Goal: Task Accomplishment & Management: Use online tool/utility

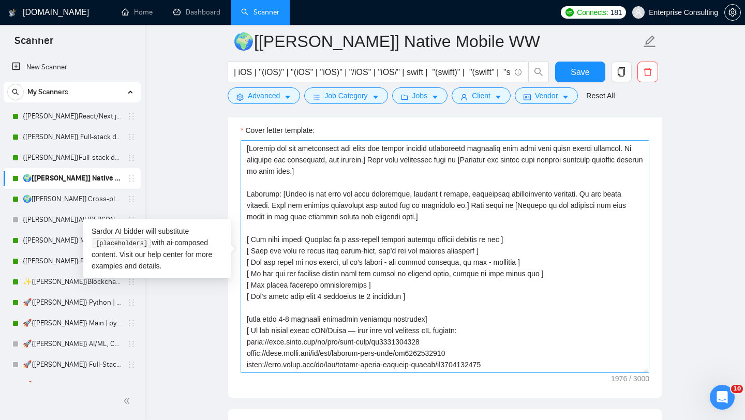
click at [295, 274] on textarea "Cover letter template:" at bounding box center [445, 256] width 409 height 233
click at [79, 151] on link "{[PERSON_NAME]}Full-stack devs WW (<1 month) - pain point" at bounding box center [72, 157] width 98 height 21
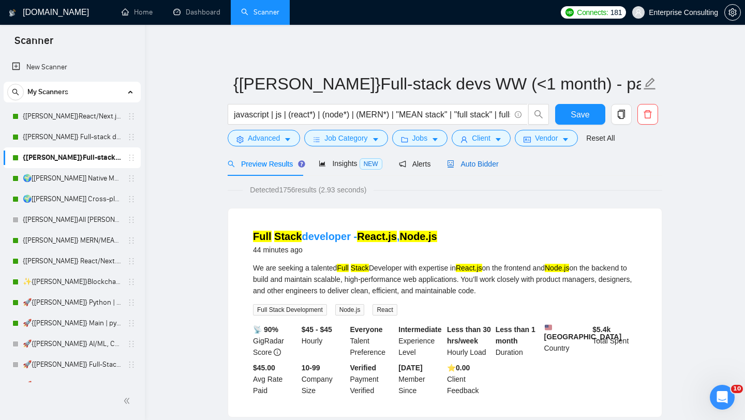
click at [488, 164] on span "Auto Bidder" at bounding box center [472, 164] width 51 height 8
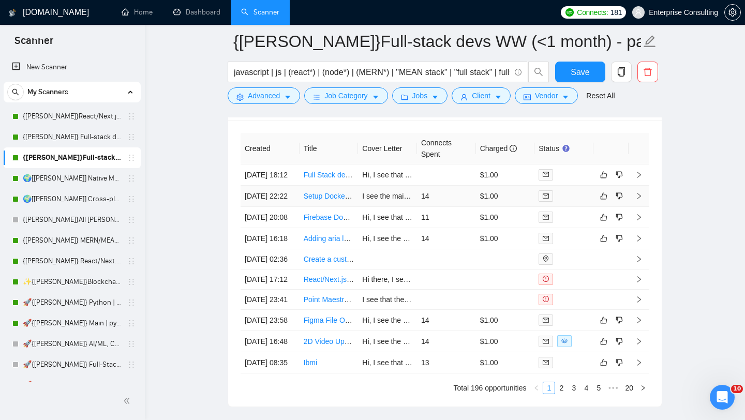
scroll to position [2534, 0]
click at [641, 178] on icon "right" at bounding box center [638, 174] width 7 height 7
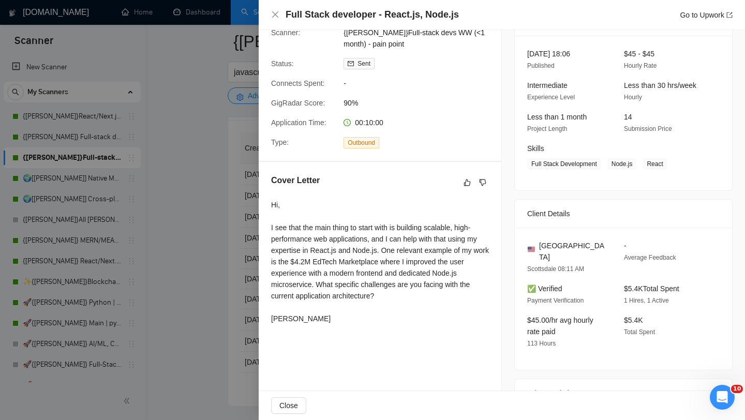
scroll to position [61, 0]
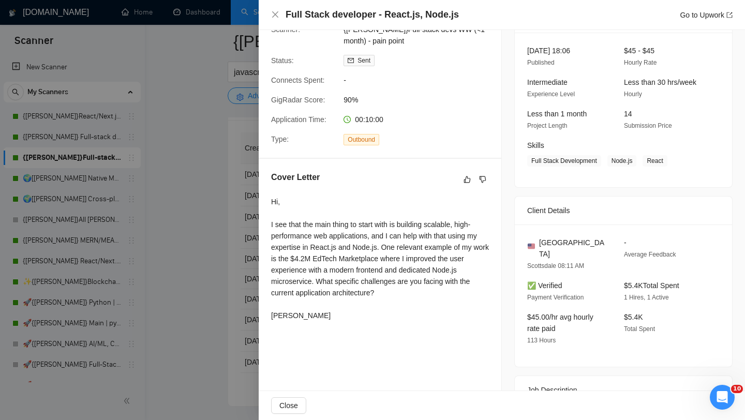
click at [229, 243] on div at bounding box center [372, 210] width 745 height 420
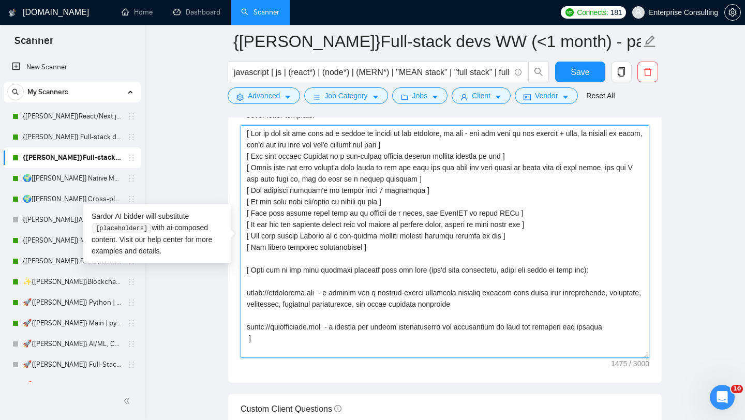
drag, startPoint x: 432, startPoint y: 191, endPoint x: 327, endPoint y: 197, distance: 105.2
click at [327, 197] on textarea "Cover letter template:" at bounding box center [445, 241] width 409 height 233
click at [385, 193] on textarea "Cover letter template:" at bounding box center [445, 241] width 409 height 233
click at [467, 193] on textarea "Cover letter template:" at bounding box center [445, 241] width 409 height 233
type textarea "[ Say hi and use the name of a person if listed in his proposal, if not - use t…"
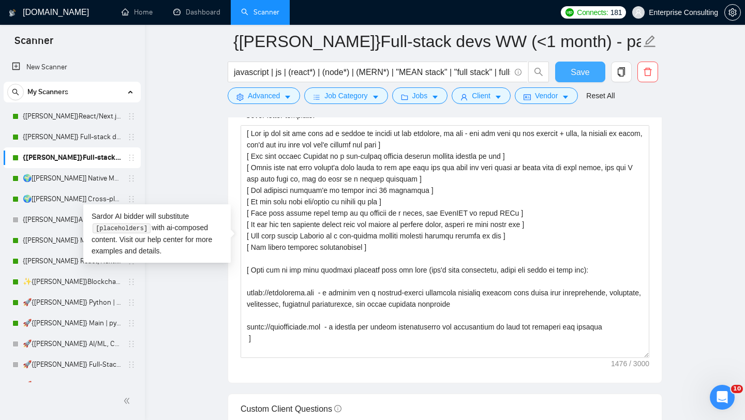
click at [564, 78] on button "Save" at bounding box center [580, 72] width 50 height 21
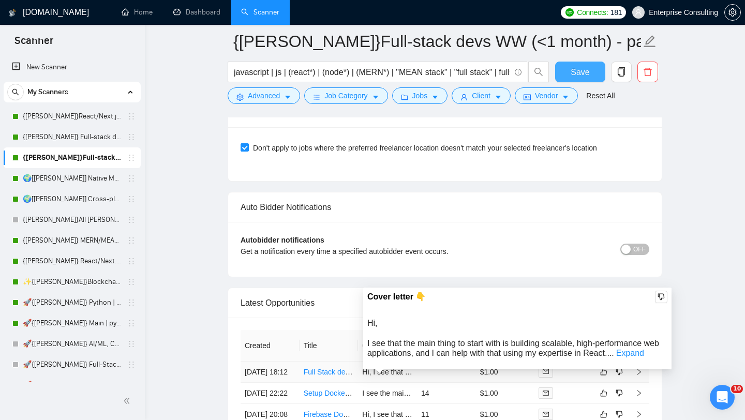
scroll to position [2372, 0]
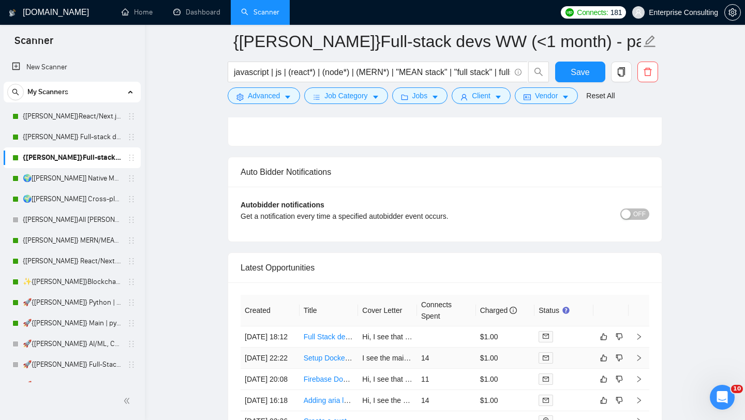
click at [638, 362] on icon "right" at bounding box center [638, 357] width 7 height 7
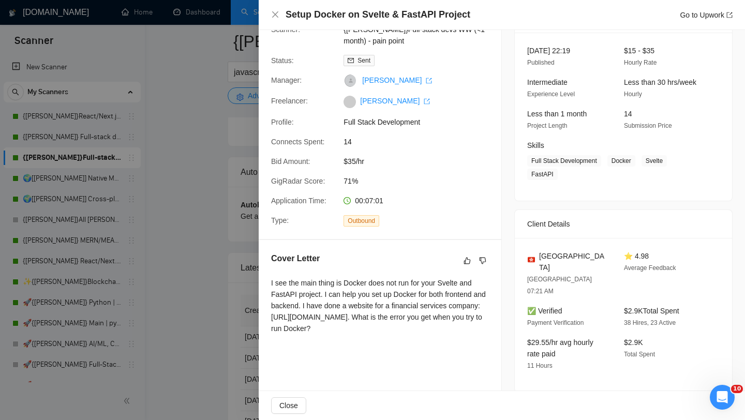
click at [256, 266] on div at bounding box center [372, 210] width 745 height 420
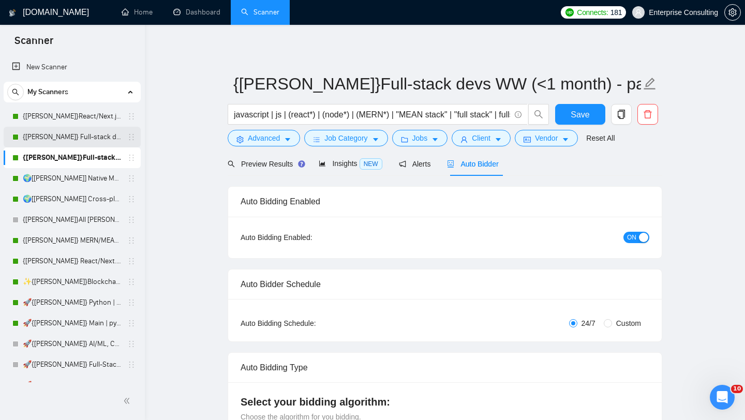
click at [69, 146] on link "{[PERSON_NAME]} Full-stack devs WW - pain point" at bounding box center [72, 137] width 98 height 21
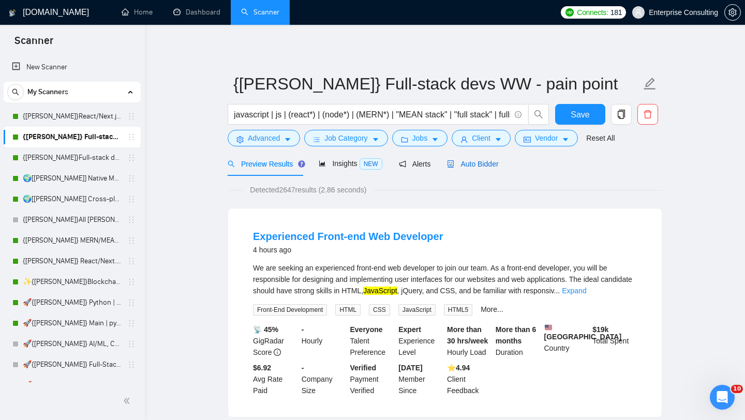
click at [488, 169] on div "Auto Bidder" at bounding box center [472, 163] width 51 height 11
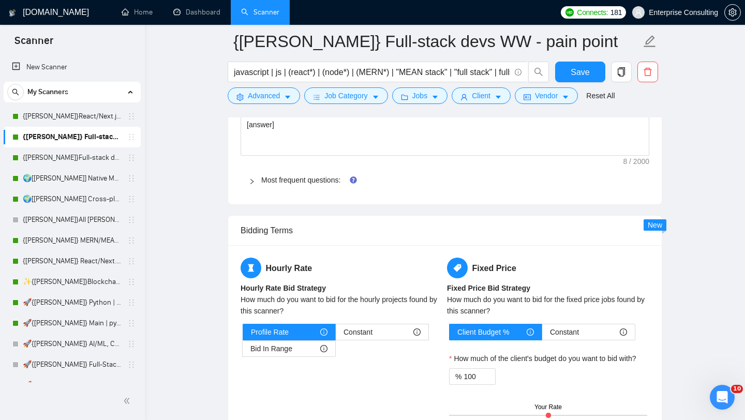
scroll to position [1560, 0]
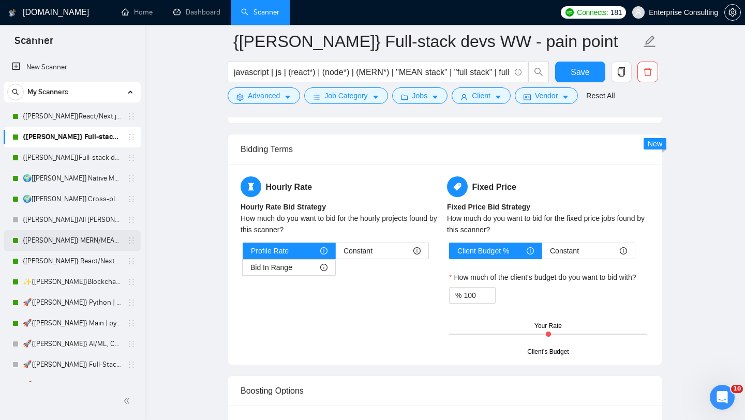
click at [61, 244] on link "{[PERSON_NAME]} MERN/MEAN (Enterprise & SaaS)" at bounding box center [72, 240] width 98 height 21
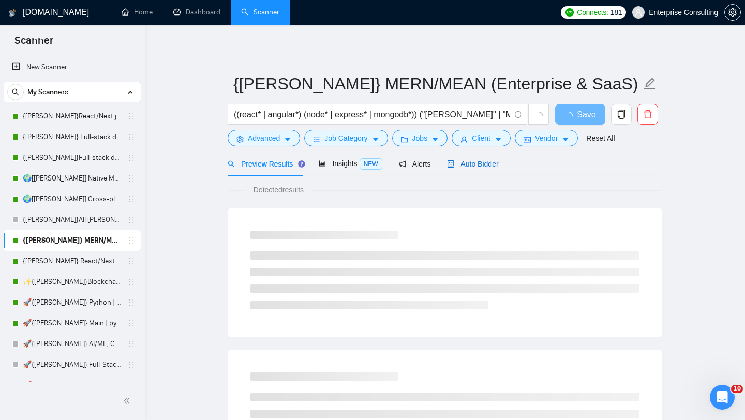
click at [482, 169] on div "Auto Bidder" at bounding box center [472, 163] width 51 height 11
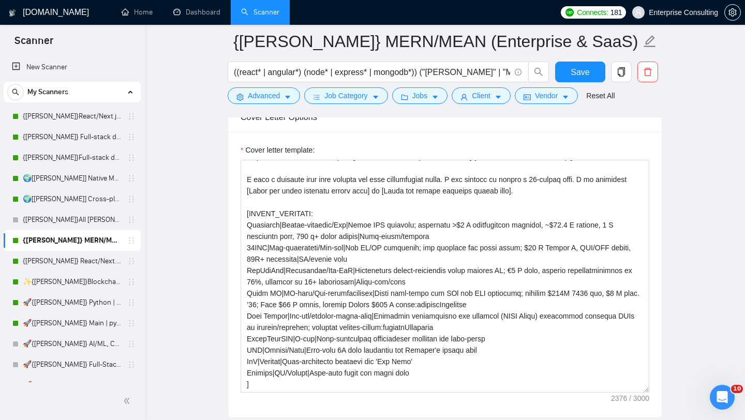
scroll to position [1136, 0]
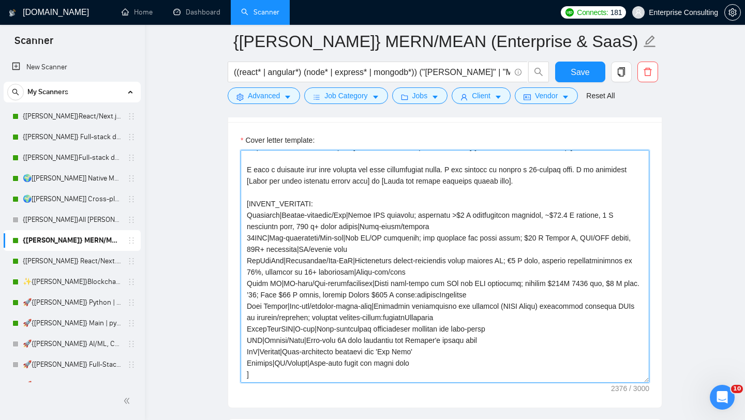
click at [442, 225] on textarea "Cover letter template:" at bounding box center [445, 266] width 409 height 233
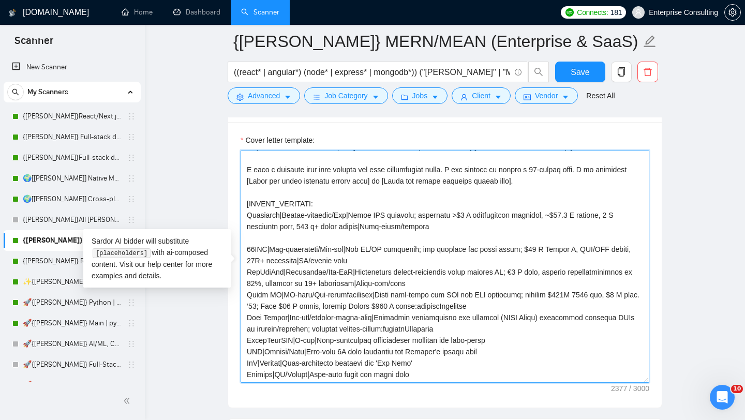
click at [410, 264] on textarea "Cover letter template:" at bounding box center [445, 266] width 409 height 233
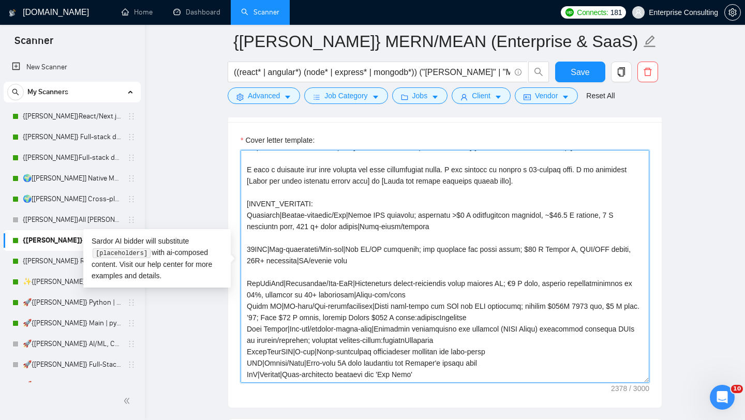
scroll to position [176, 0]
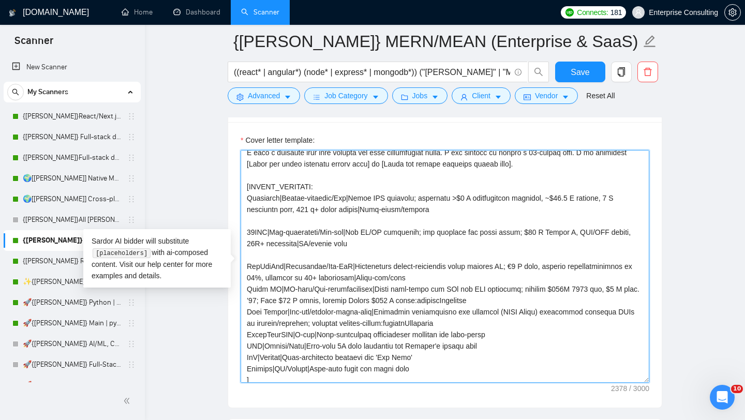
click at [434, 276] on textarea "Cover letter template:" at bounding box center [445, 266] width 409 height 233
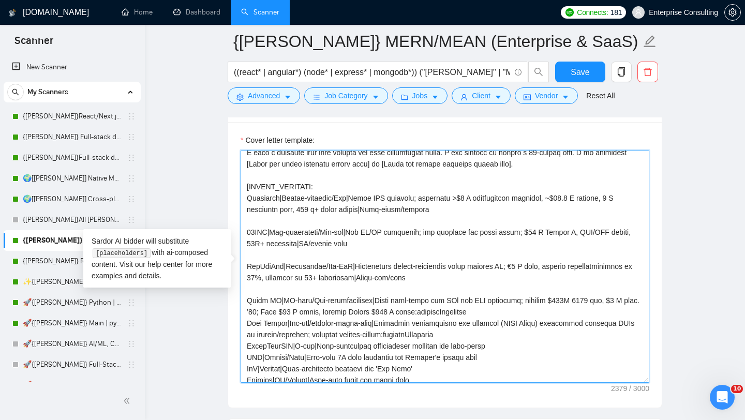
scroll to position [193, 0]
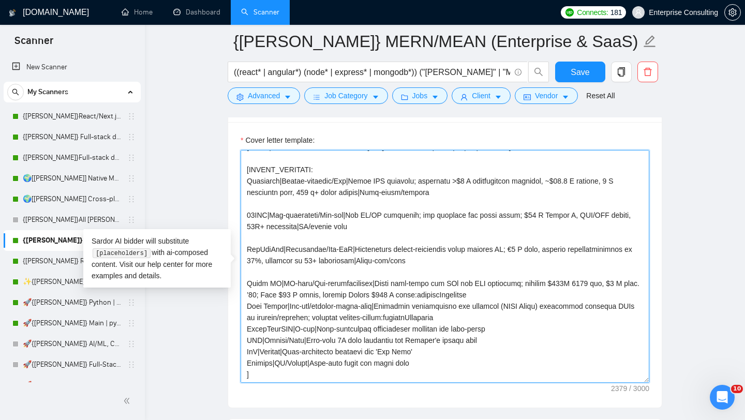
click at [493, 296] on textarea "Cover letter template:" at bounding box center [445, 266] width 409 height 233
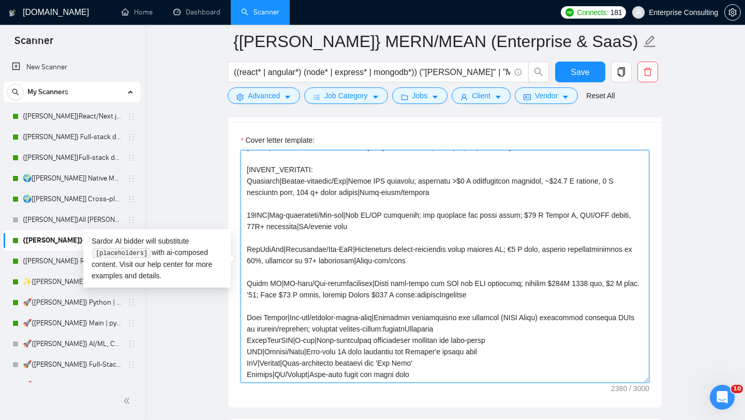
scroll to position [205, 0]
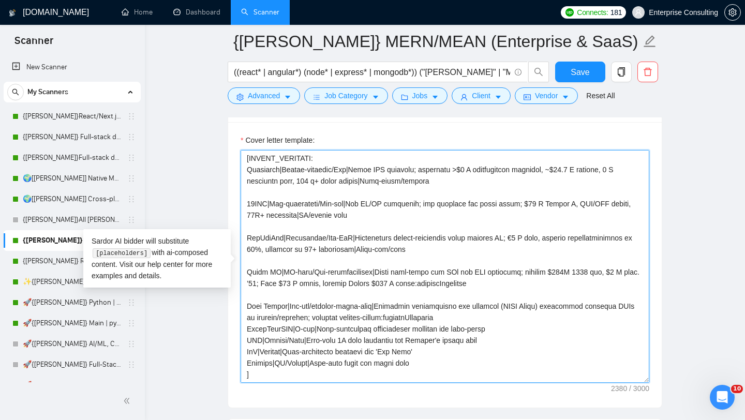
click at [489, 319] on textarea "Cover letter template:" at bounding box center [445, 266] width 409 height 233
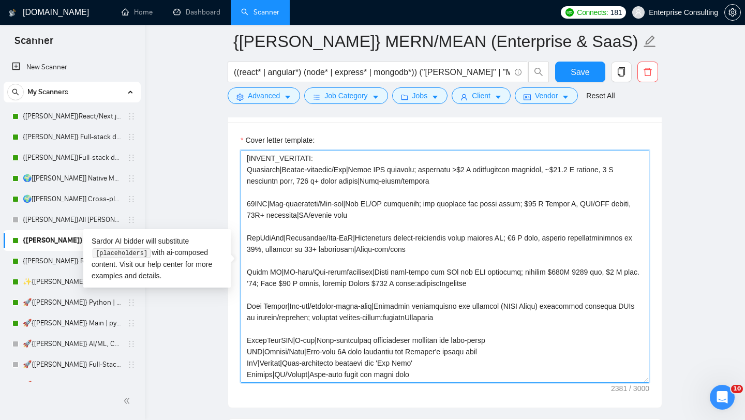
scroll to position [216, 0]
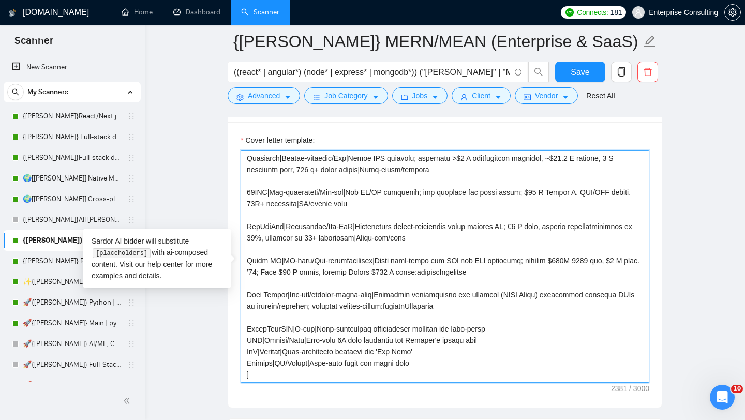
click at [527, 331] on textarea "Cover letter template:" at bounding box center [445, 266] width 409 height 233
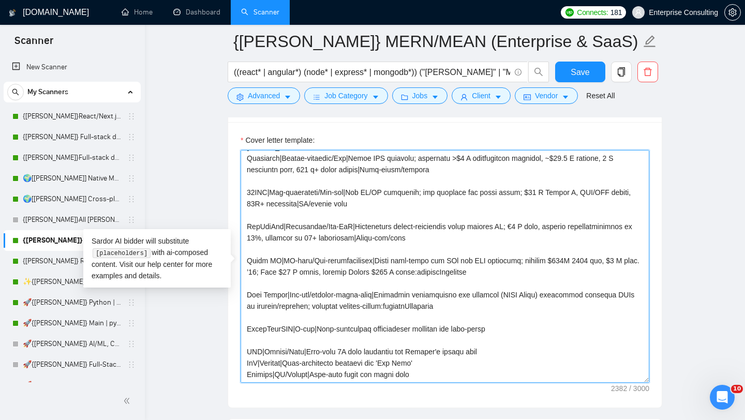
click at [519, 350] on textarea "Cover letter template:" at bounding box center [445, 266] width 409 height 233
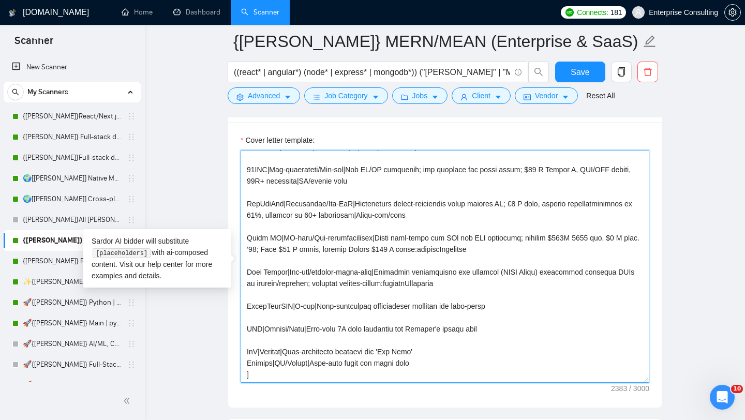
click at [519, 350] on textarea "Cover letter template:" at bounding box center [445, 266] width 409 height 233
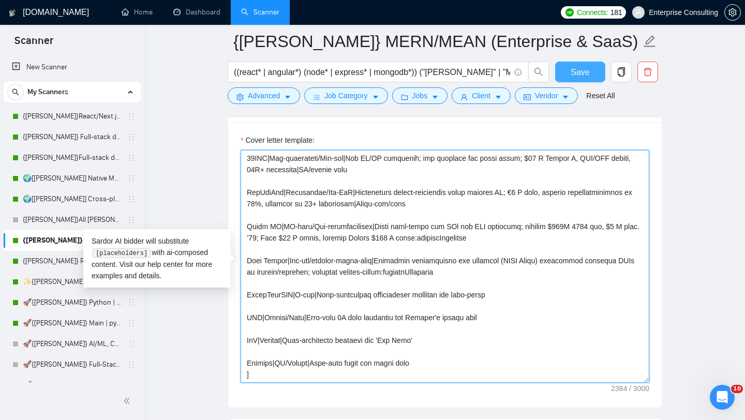
type textarea "[Analyze the job description and state the single biggest unmentioned technical…"
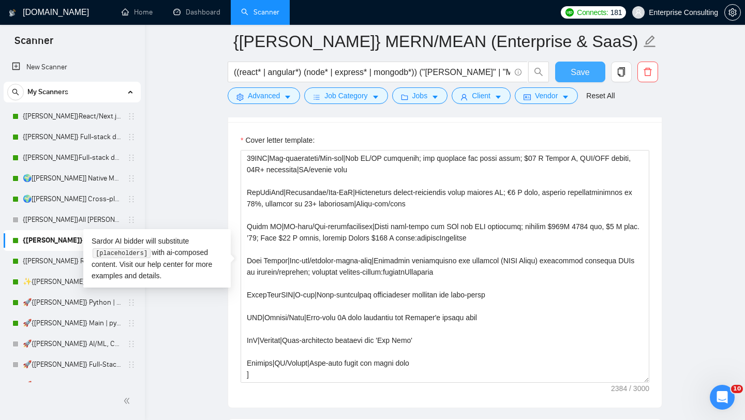
click at [584, 70] on span "Save" at bounding box center [580, 72] width 19 height 13
